Goal: Task Accomplishment & Management: Manage account settings

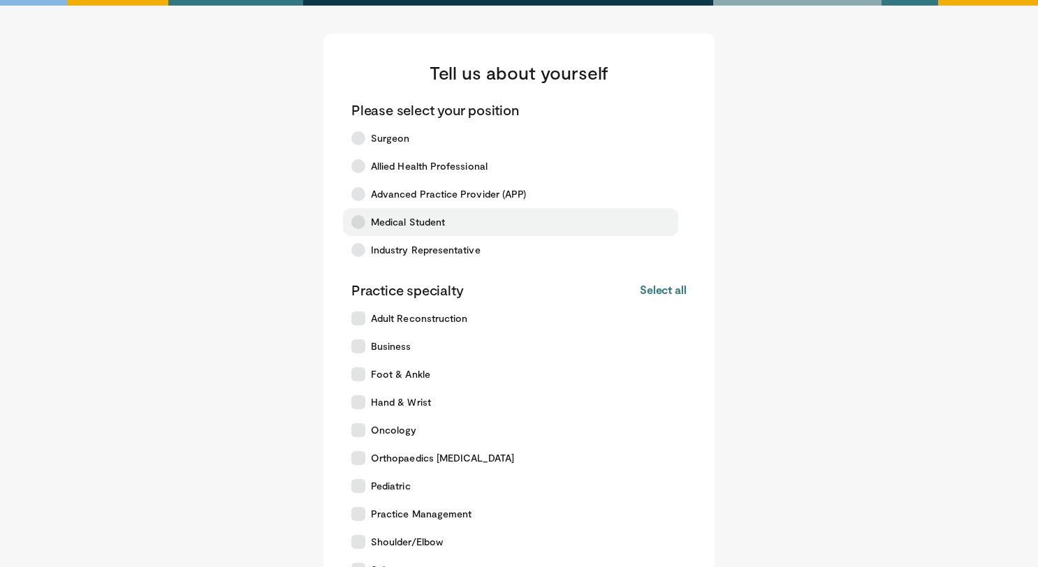
click at [361, 217] on icon at bounding box center [358, 222] width 14 height 14
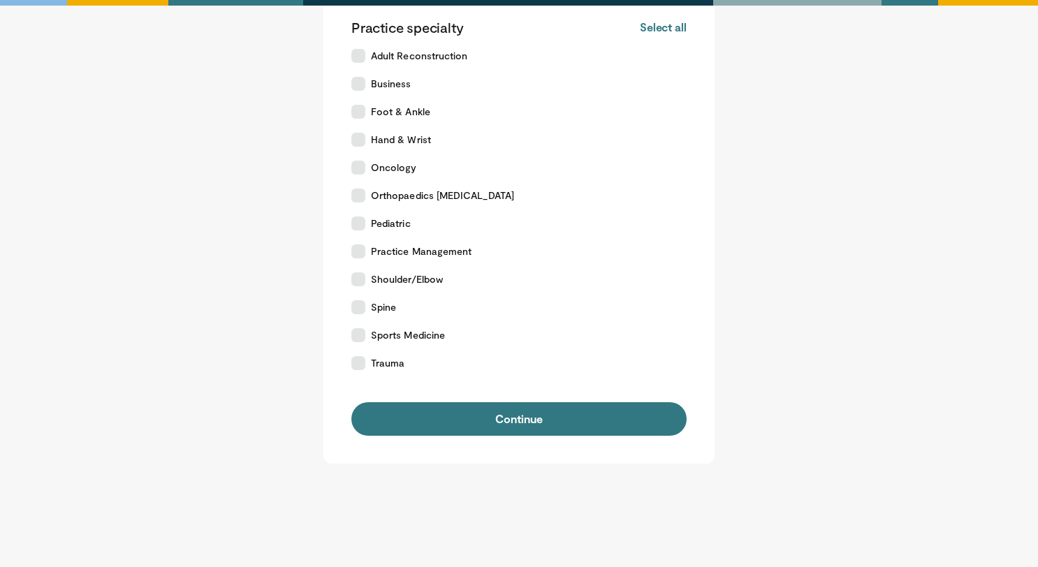
scroll to position [298, 0]
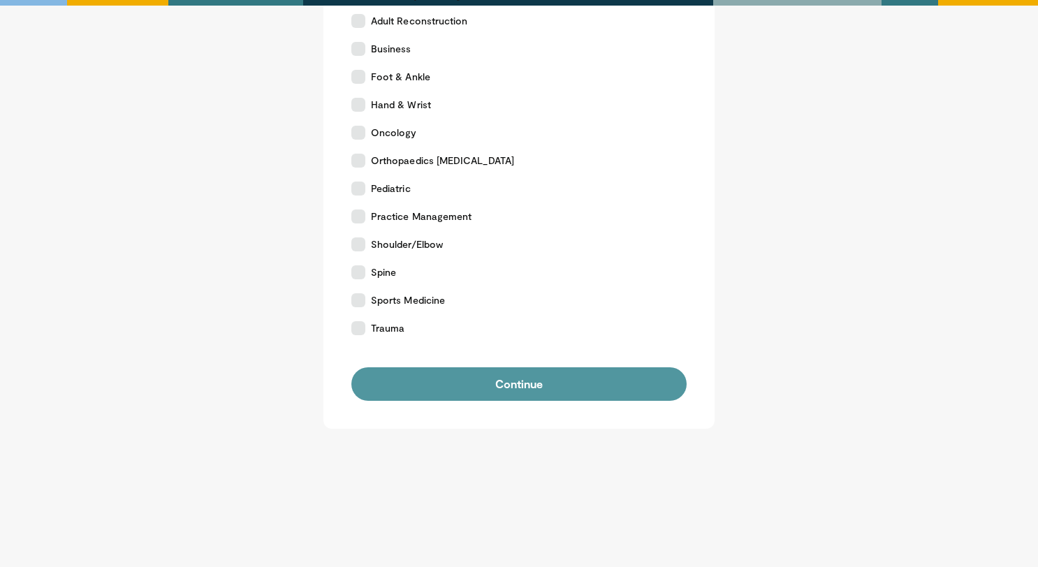
click at [446, 386] on button "Continue" at bounding box center [518, 385] width 335 height 34
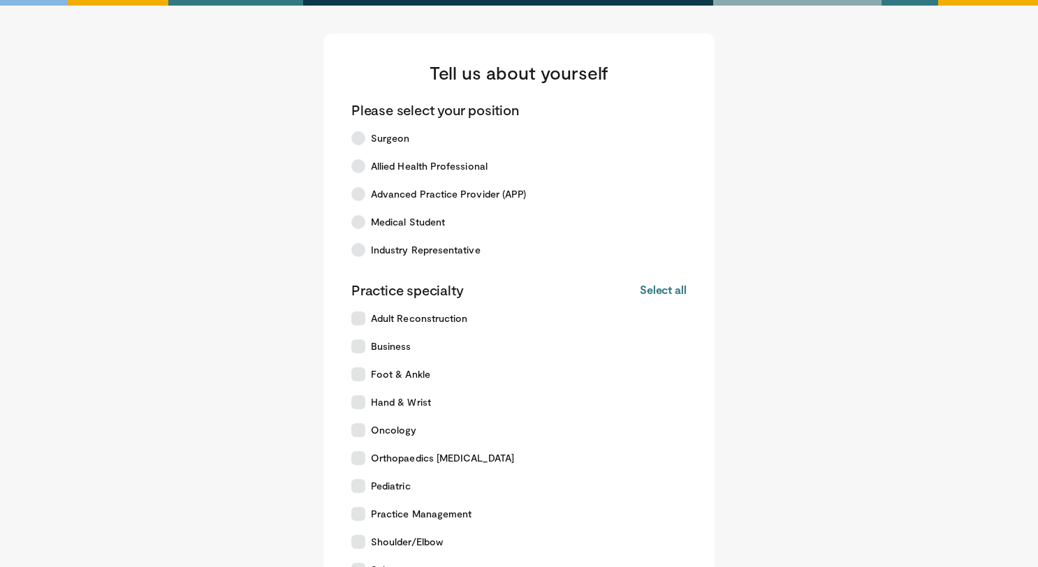
scroll to position [298, 0]
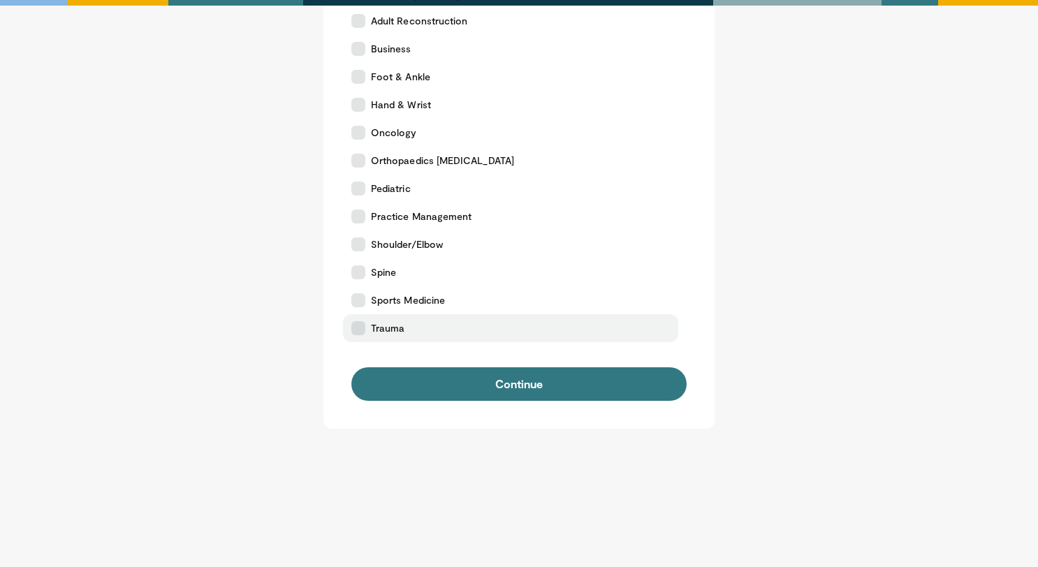
click at [362, 326] on icon at bounding box center [358, 328] width 14 height 14
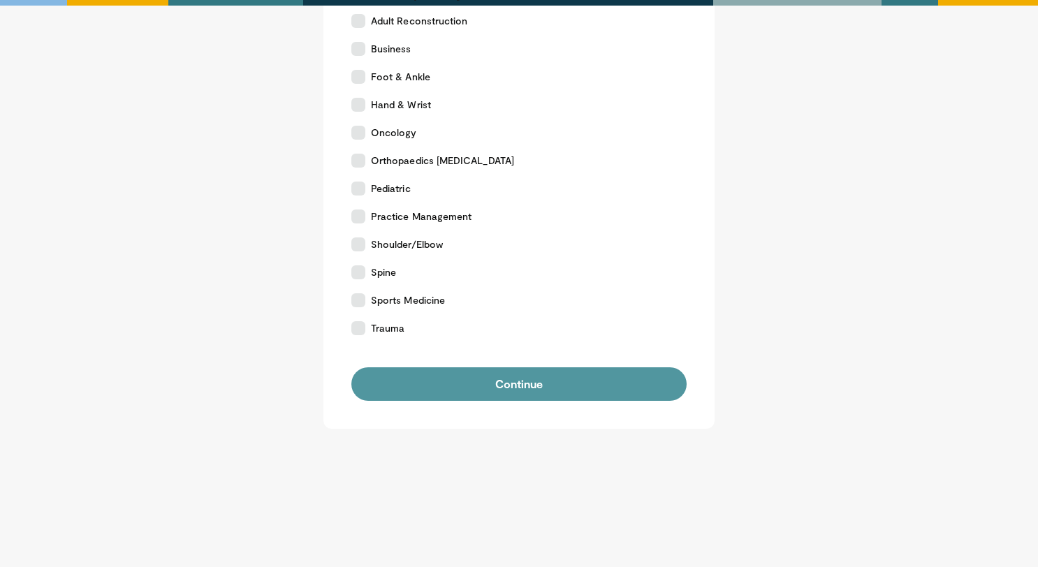
click at [446, 397] on button "Continue" at bounding box center [518, 385] width 335 height 34
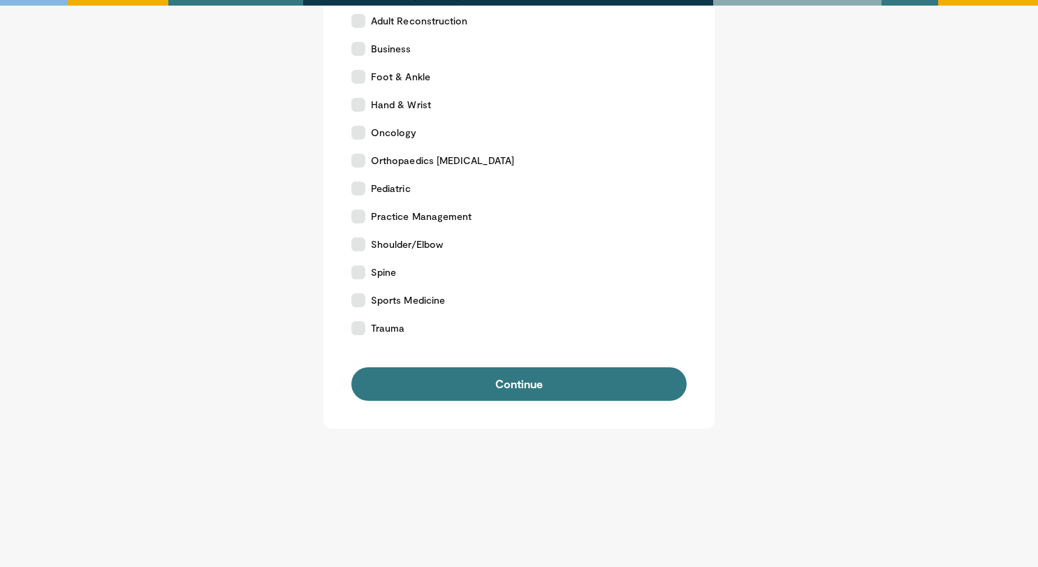
scroll to position [0, 0]
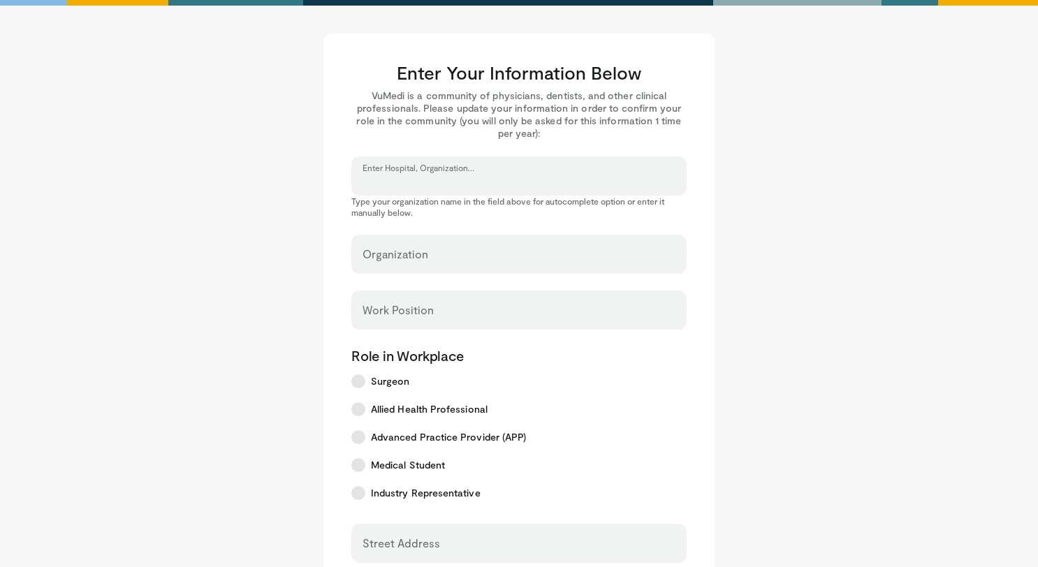
click at [531, 183] on input "Enter Hospital, Organization..." at bounding box center [519, 182] width 313 height 15
click at [445, 176] on input "Enter Hospital, Organization..." at bounding box center [519, 182] width 313 height 15
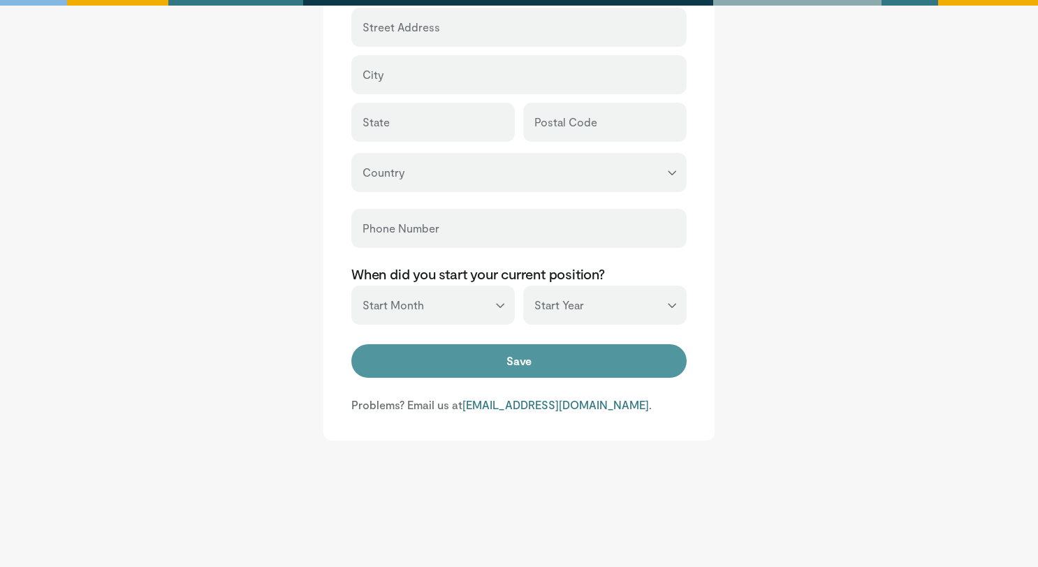
click at [523, 372] on button "Save" at bounding box center [518, 361] width 335 height 34
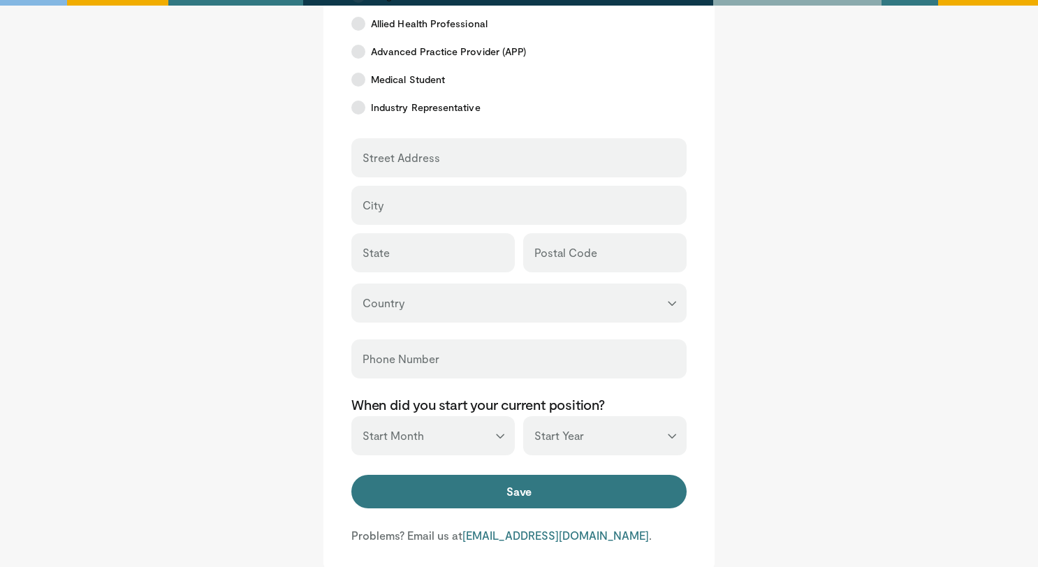
type input "*"
click at [449, 511] on div "Save" at bounding box center [518, 493] width 335 height 36
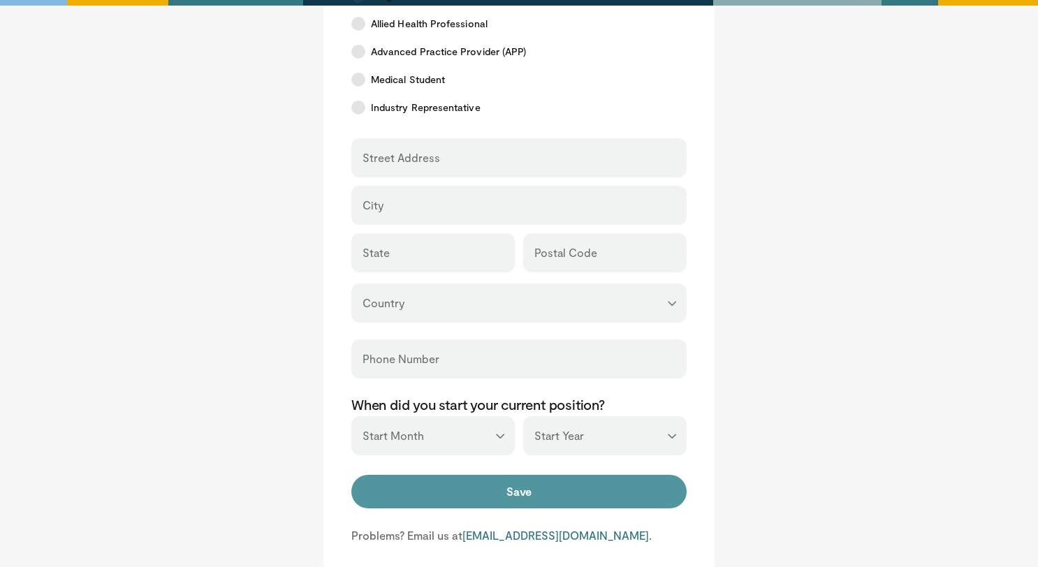
click at [452, 496] on button "Save" at bounding box center [518, 492] width 335 height 34
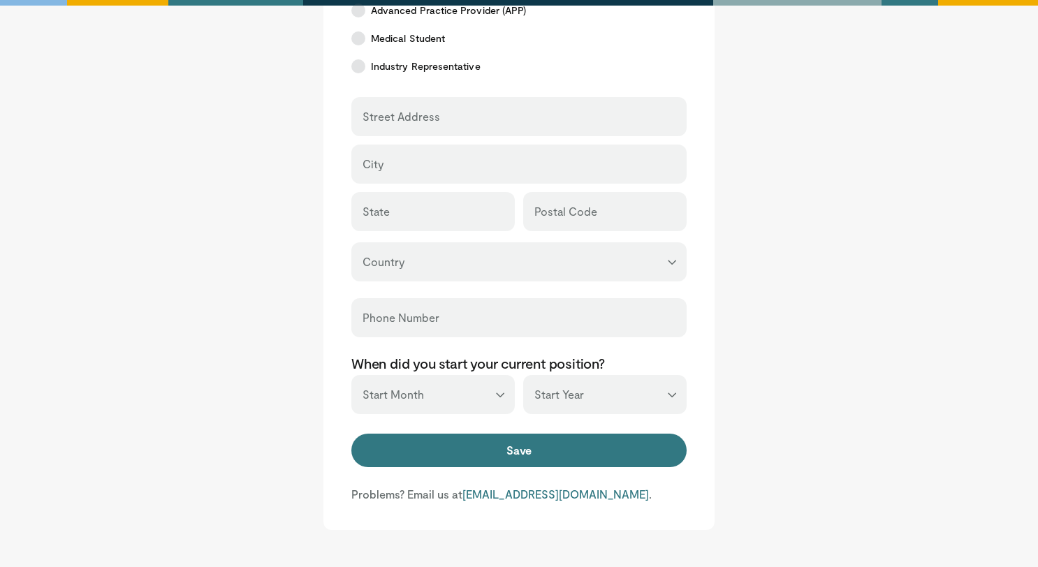
scroll to position [470, 0]
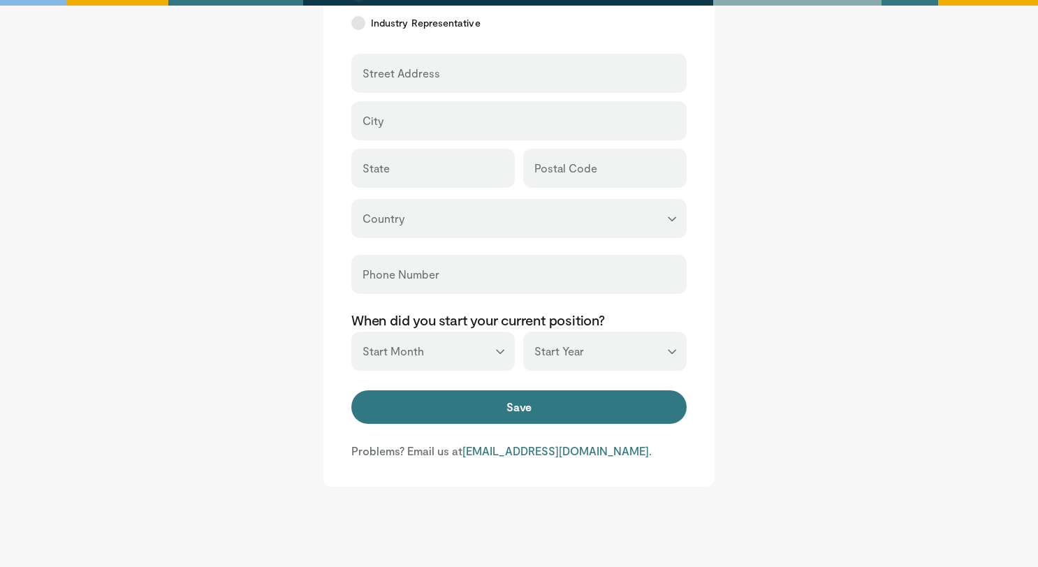
type input "*"
click at [476, 385] on form "* Organization * Work Position Role in Workplace Surgeon Allied Health Professi…" at bounding box center [518, 96] width 335 height 662
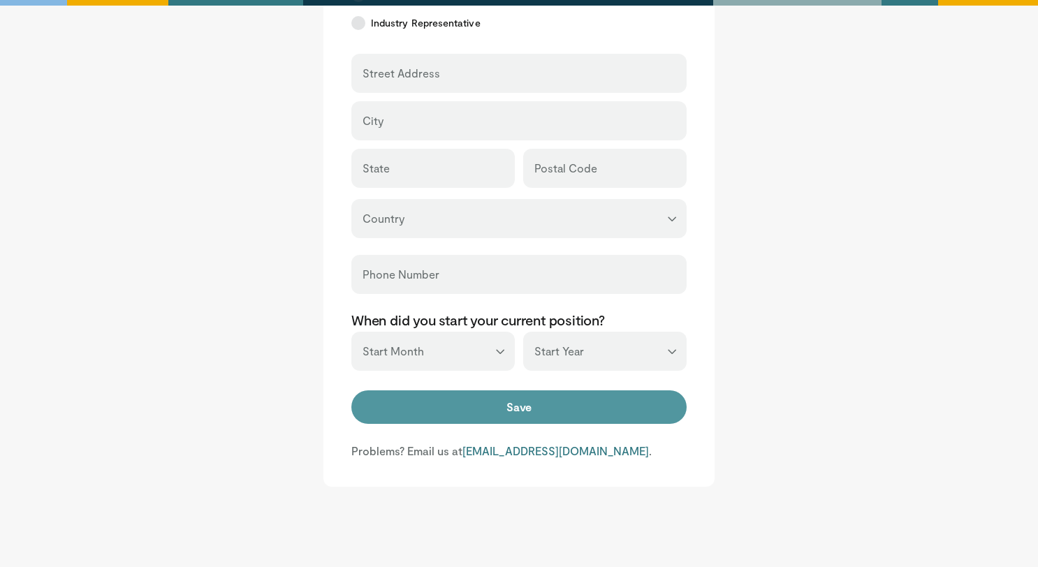
click at [472, 402] on button "Save" at bounding box center [518, 408] width 335 height 34
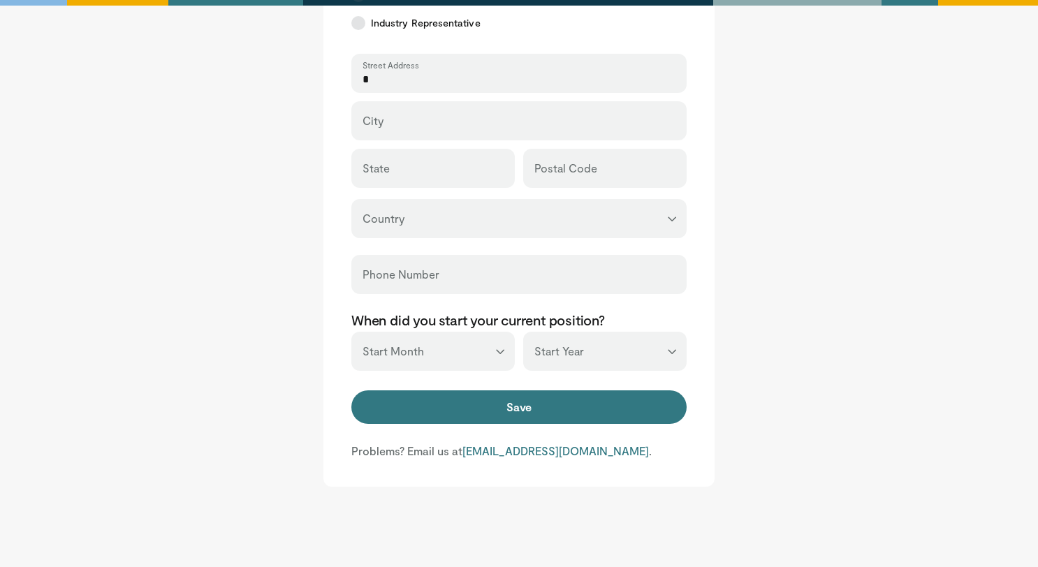
type input "*"
click at [428, 124] on input "City" at bounding box center [519, 126] width 313 height 15
type input "*"
click at [398, 176] on input "State" at bounding box center [433, 174] width 141 height 15
type input "*"
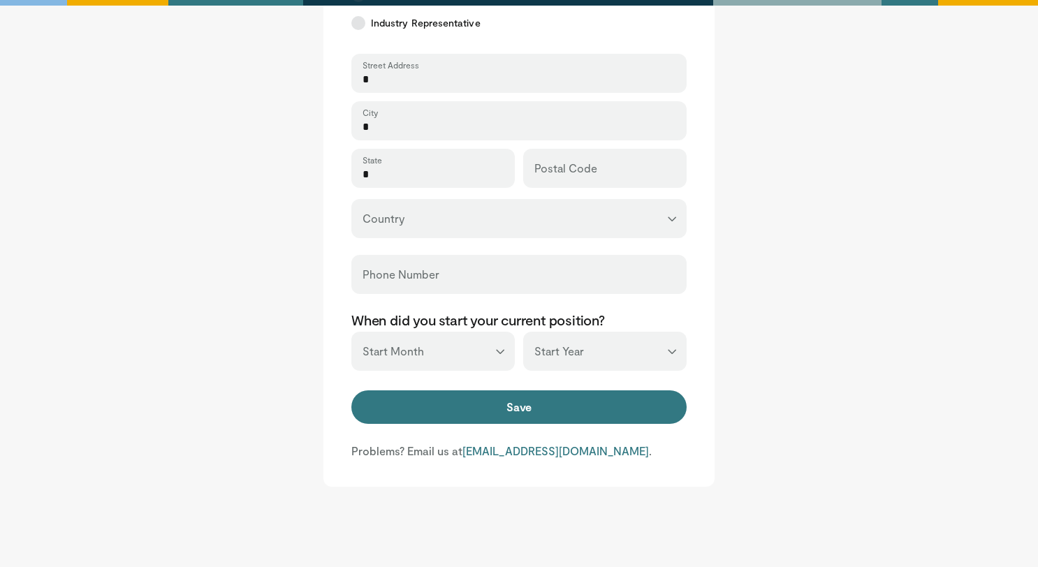
click at [566, 183] on div "Postal Code" at bounding box center [604, 168] width 163 height 39
click at [565, 175] on input "Postal Code" at bounding box center [605, 174] width 141 height 15
type input "*"
click at [532, 213] on select "**********" at bounding box center [518, 218] width 335 height 39
select select "**"
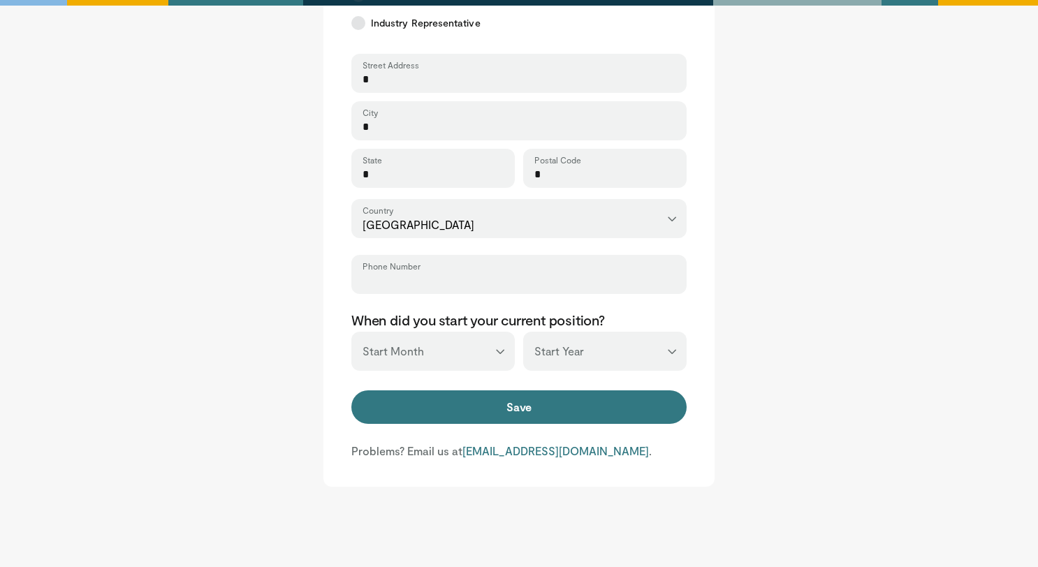
click at [515, 279] on input "Phone Number" at bounding box center [519, 280] width 313 height 15
type input "*"
click at [431, 343] on select "*** ******* ******** ***** ***** *** **** **** ****** ********* ******* *******…" at bounding box center [432, 351] width 163 height 39
select select "*"
click at [548, 369] on div "When did you start your current position? * Start Day *** ******* ******** ****…" at bounding box center [518, 342] width 335 height 63
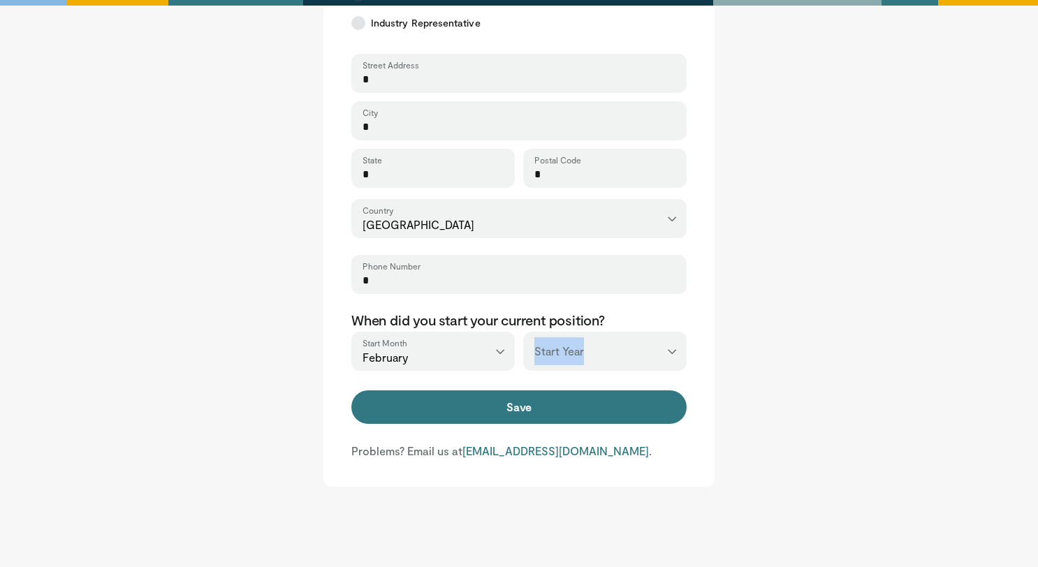
click at [551, 364] on select "*** **** **** **** **** **** **** **** **** **** **** **** **** **** **** **** …" at bounding box center [604, 351] width 163 height 39
select select "****"
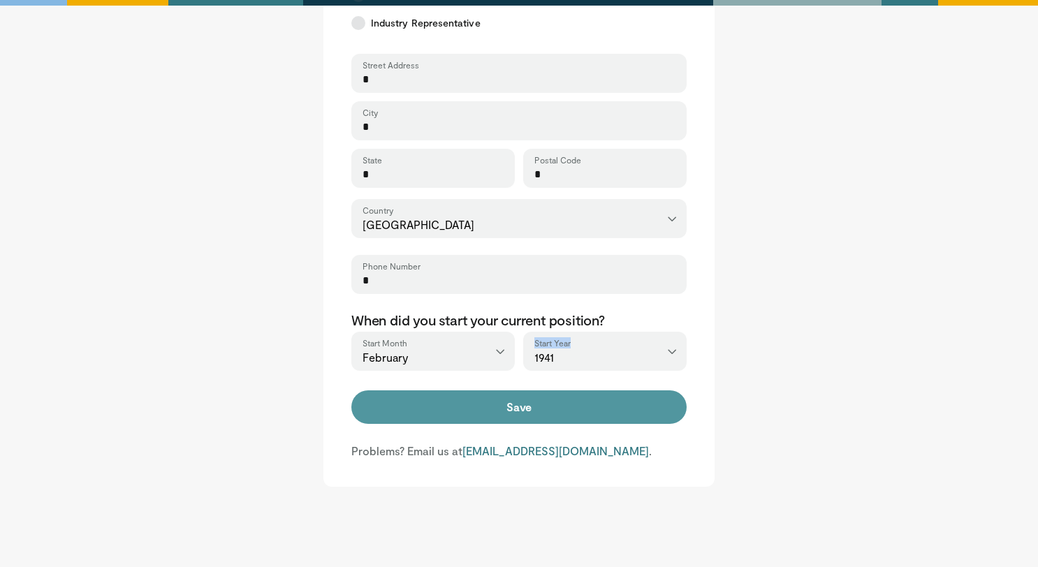
click at [536, 405] on button "Save" at bounding box center [518, 408] width 335 height 34
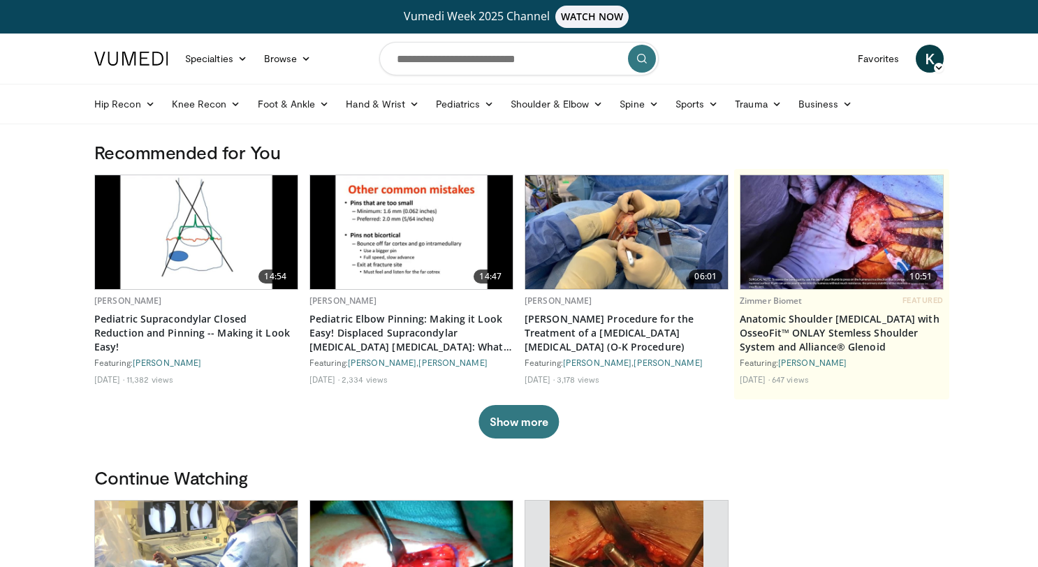
click at [940, 61] on span "K" at bounding box center [930, 59] width 28 height 28
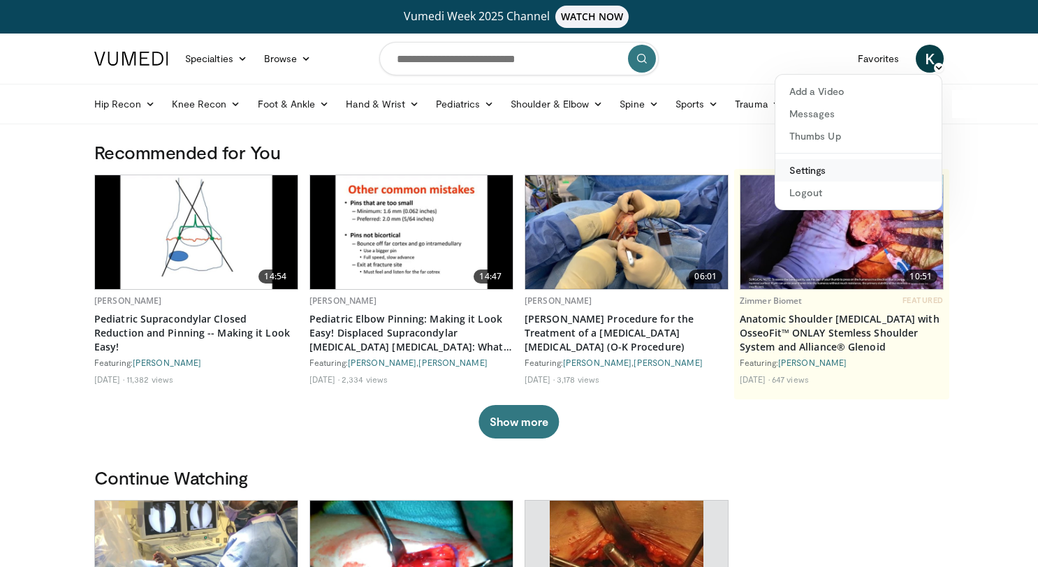
click at [811, 171] on link "Settings" at bounding box center [859, 170] width 166 height 22
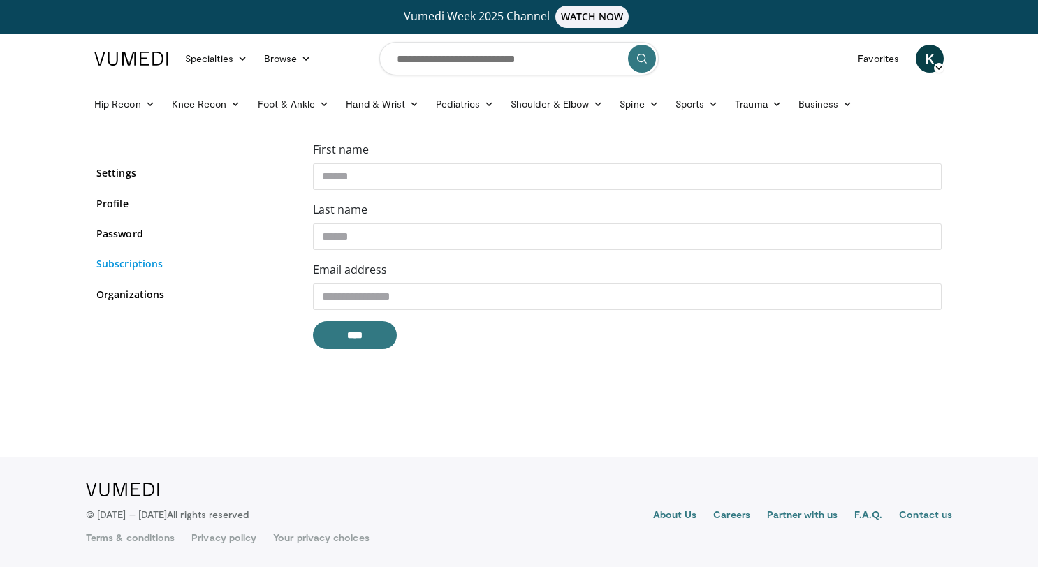
click at [144, 265] on link "Subscriptions" at bounding box center [194, 263] width 196 height 15
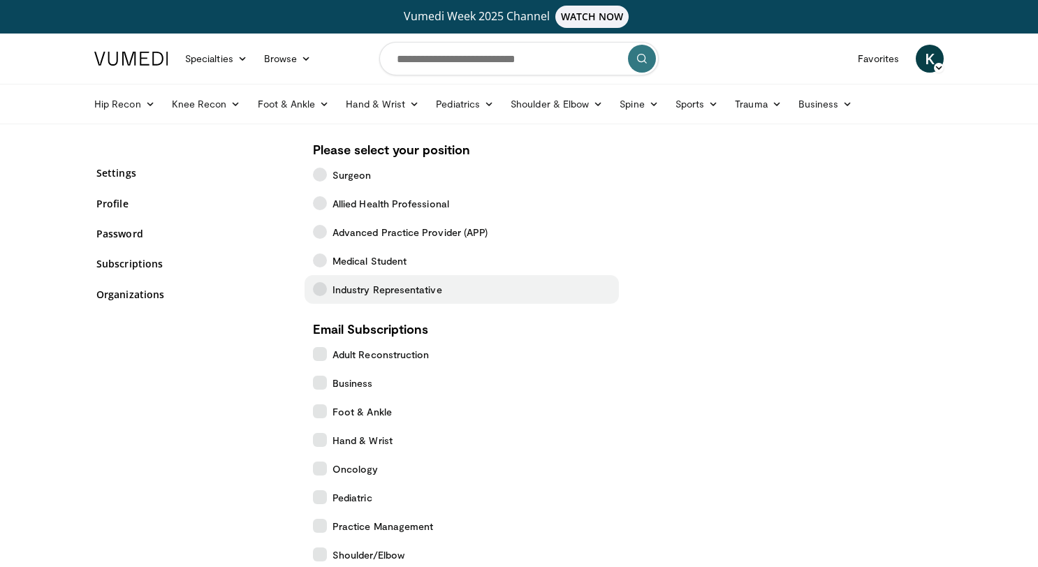
scroll to position [289, 0]
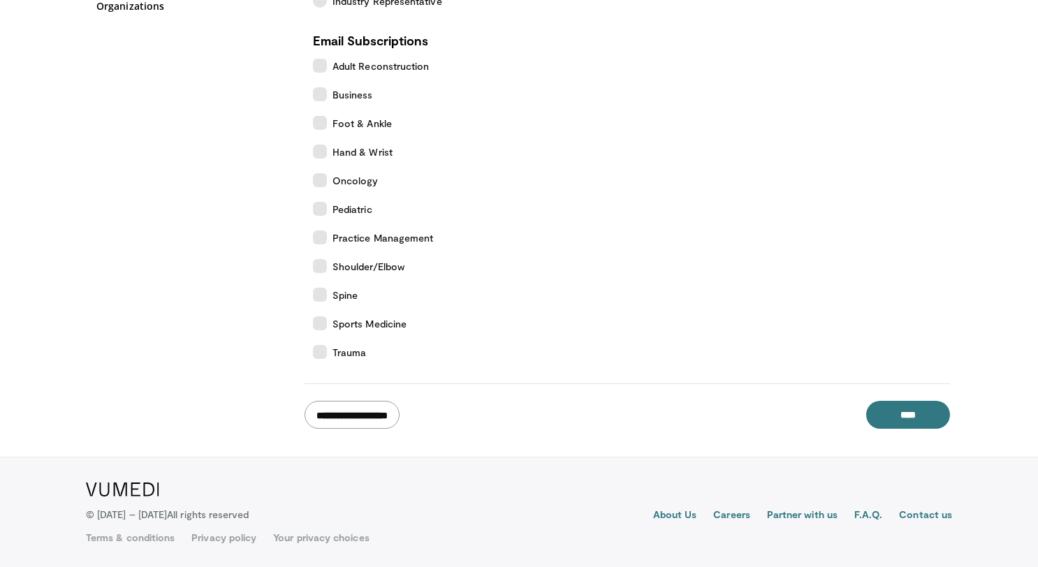
click at [397, 428] on input "**********" at bounding box center [352, 415] width 95 height 28
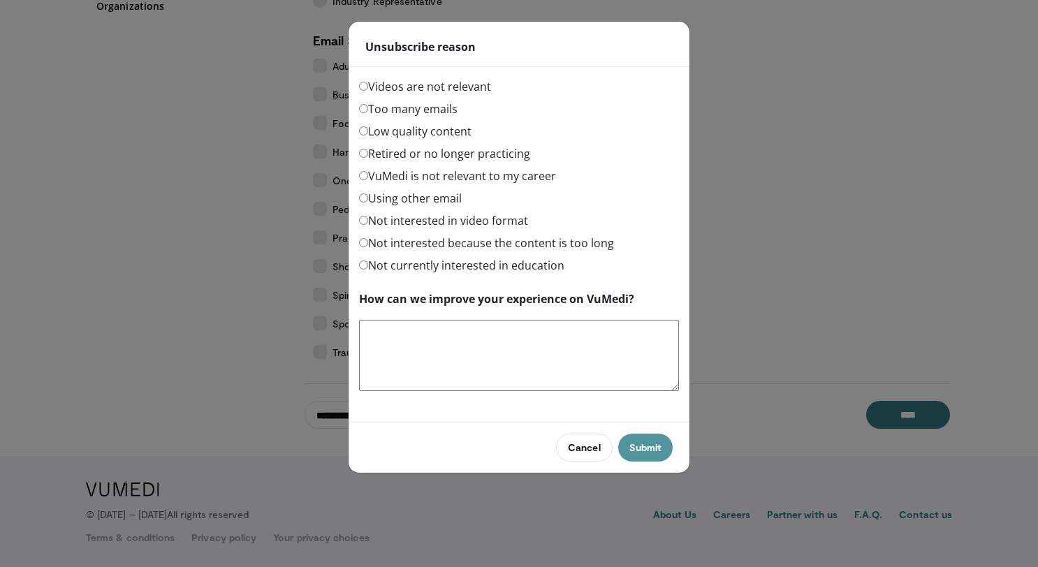
click at [650, 451] on button "Submit" at bounding box center [645, 448] width 54 height 28
click at [505, 66] on div "Unsubscribe reason" at bounding box center [519, 44] width 341 height 45
click at [642, 446] on button "Submit" at bounding box center [645, 448] width 54 height 28
